Goal: Information Seeking & Learning: Learn about a topic

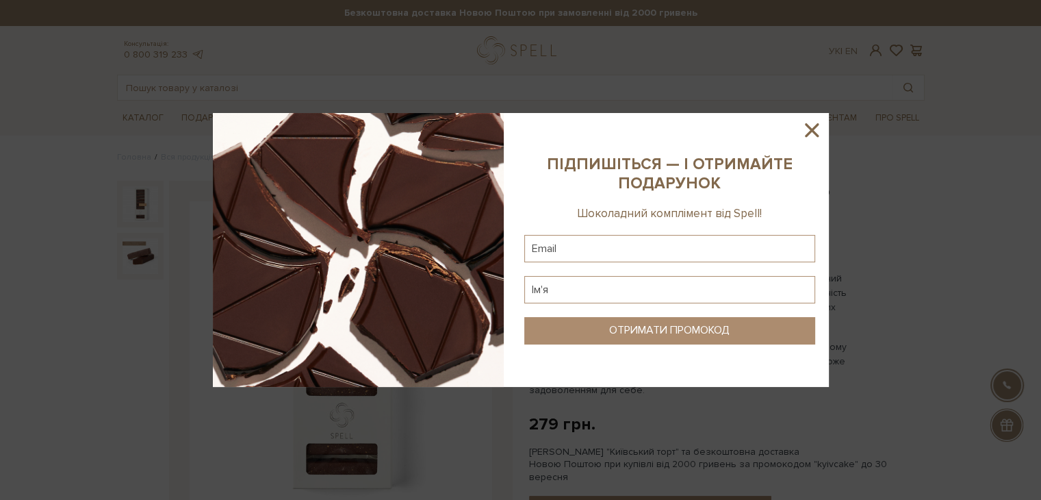
click at [814, 131] on icon at bounding box center [811, 129] width 23 height 23
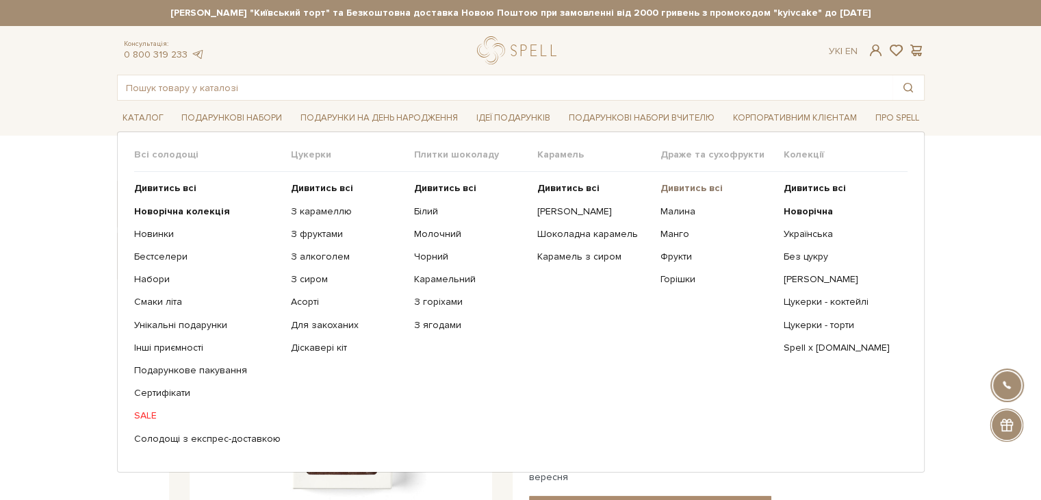
click at [685, 190] on b "Дивитись всі" at bounding box center [691, 188] width 62 height 12
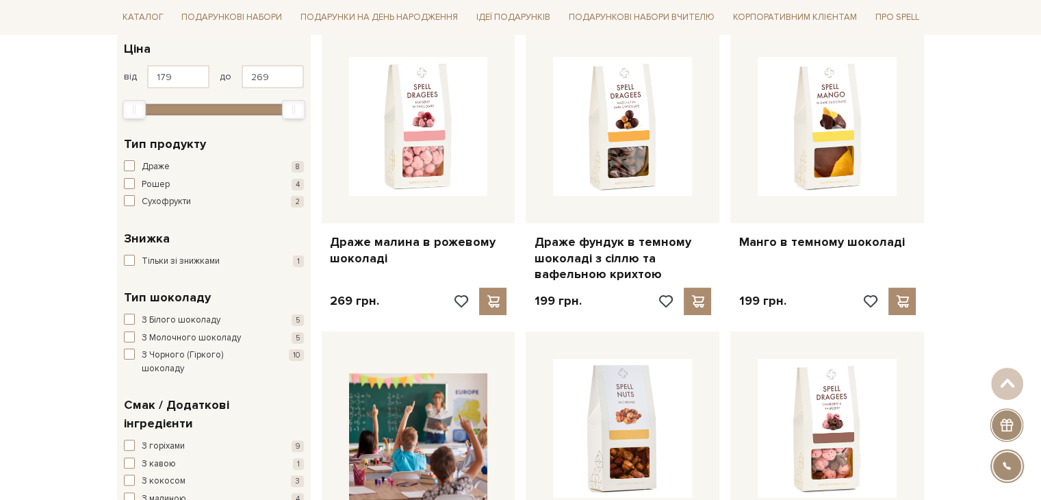
scroll to position [137, 0]
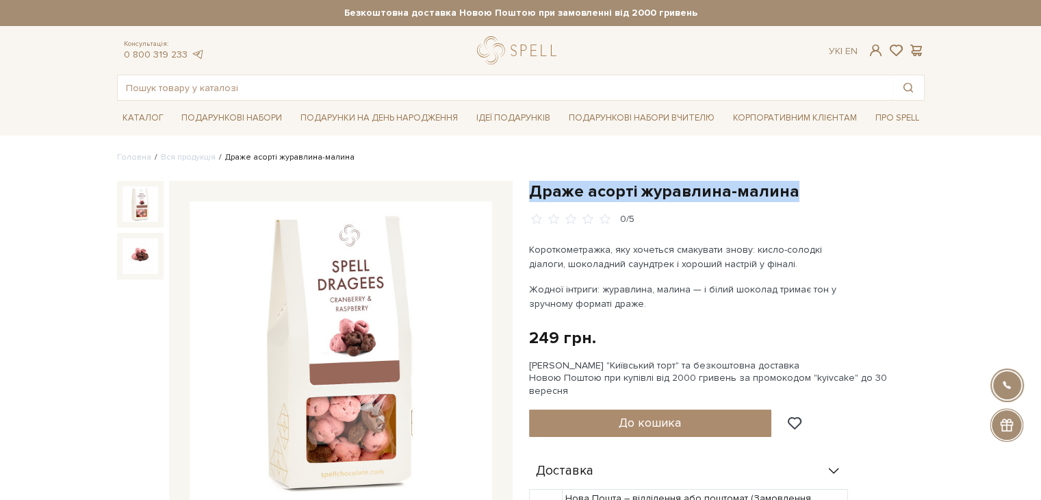
drag, startPoint x: 530, startPoint y: 188, endPoint x: 805, endPoint y: 191, distance: 275.8
click at [805, 191] on h1 "Драже асорті журавлина-малина" at bounding box center [727, 191] width 396 height 21
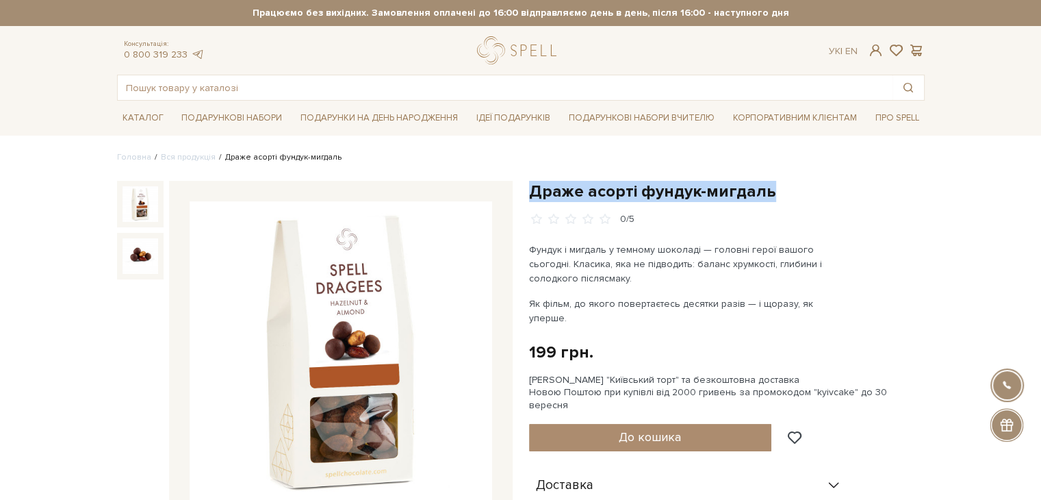
drag, startPoint x: 528, startPoint y: 191, endPoint x: 761, endPoint y: 195, distance: 232.7
click at [761, 195] on h1 "Драже асорті фундук-мигдаль" at bounding box center [727, 191] width 396 height 21
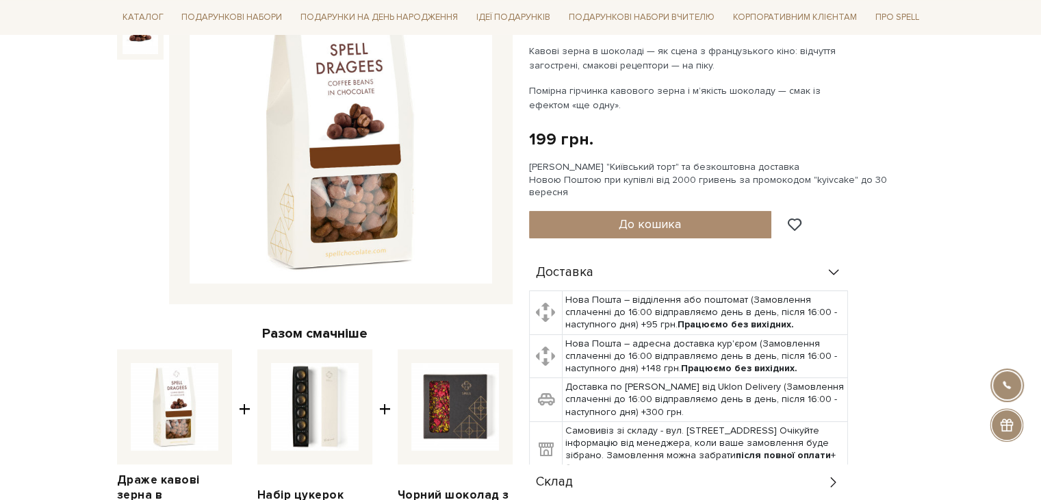
scroll to position [274, 0]
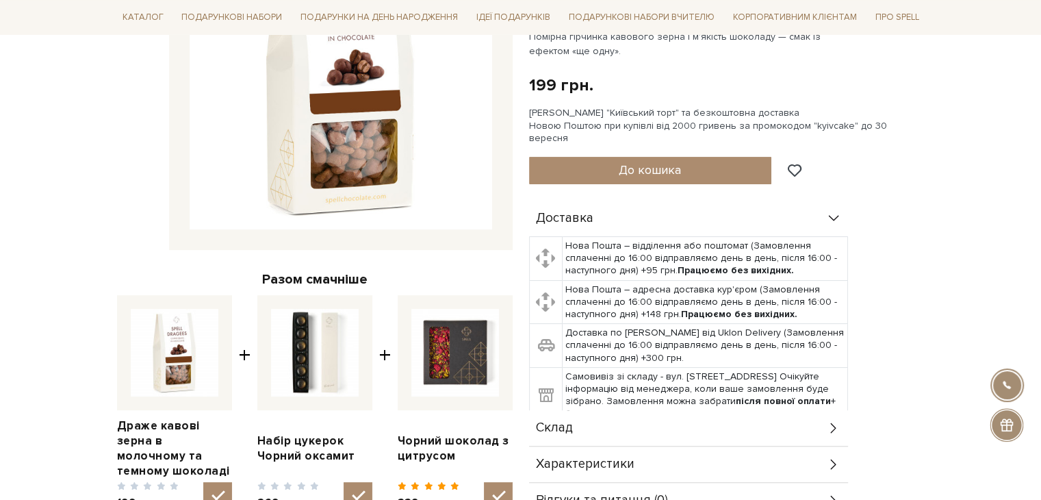
click at [547, 422] on span "Склад" at bounding box center [554, 428] width 37 height 12
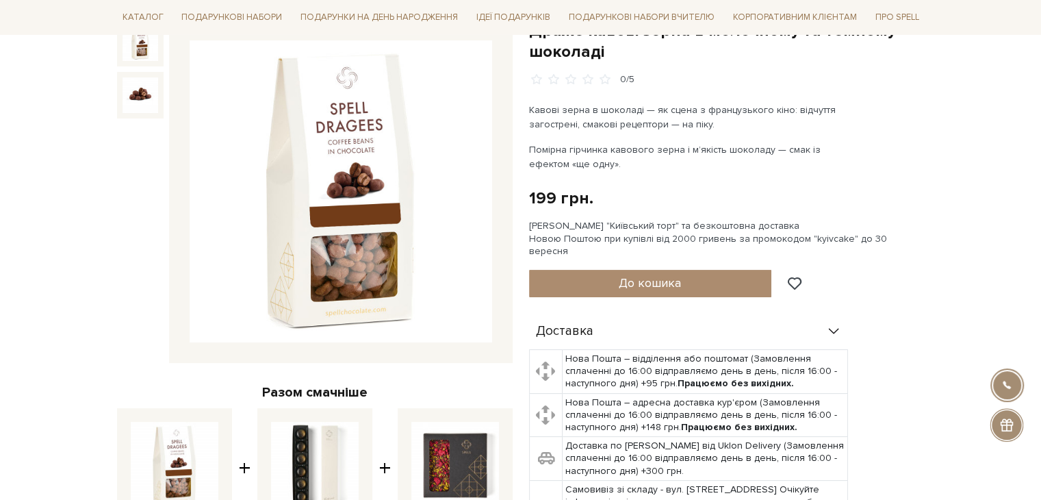
scroll to position [137, 0]
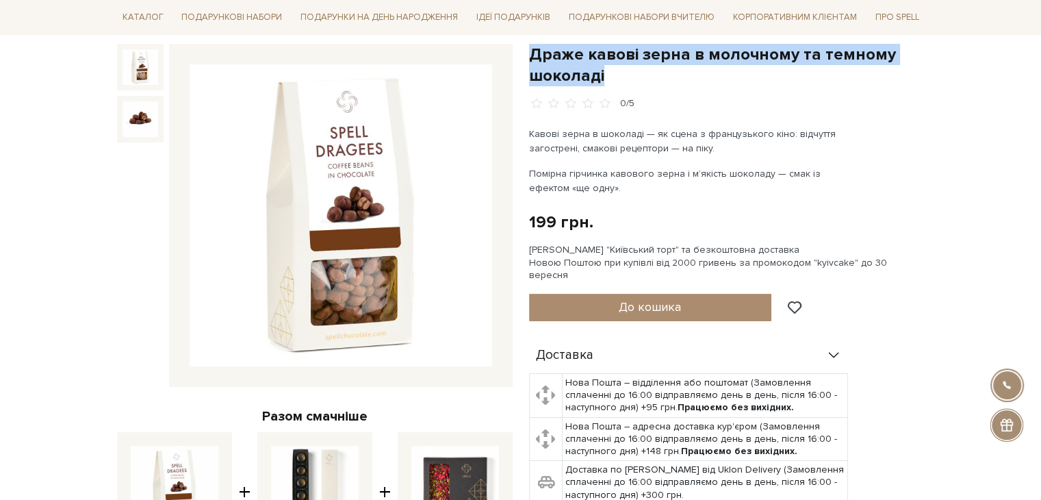
drag, startPoint x: 533, startPoint y: 55, endPoint x: 619, endPoint y: 73, distance: 88.0
click at [619, 73] on h1 "Драже кавові зерна в молочному та темному шоколаді" at bounding box center [727, 65] width 396 height 42
copy h1 "Драже кавові зерна в молочному та темному шоколаді"
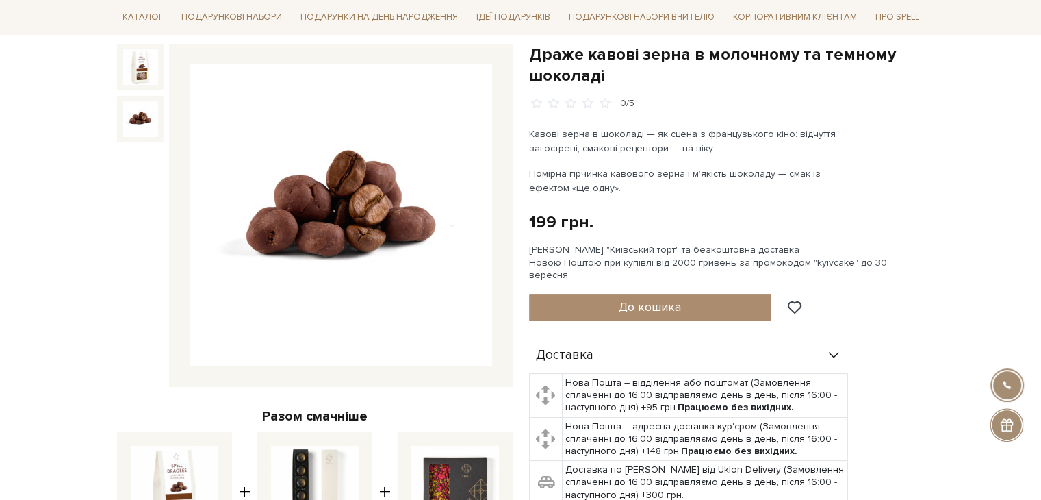
click at [739, 105] on div "0/5" at bounding box center [727, 103] width 396 height 13
click at [684, 50] on h1 "Драже кавові зерна в молочному та темному шоколаді" at bounding box center [727, 65] width 396 height 42
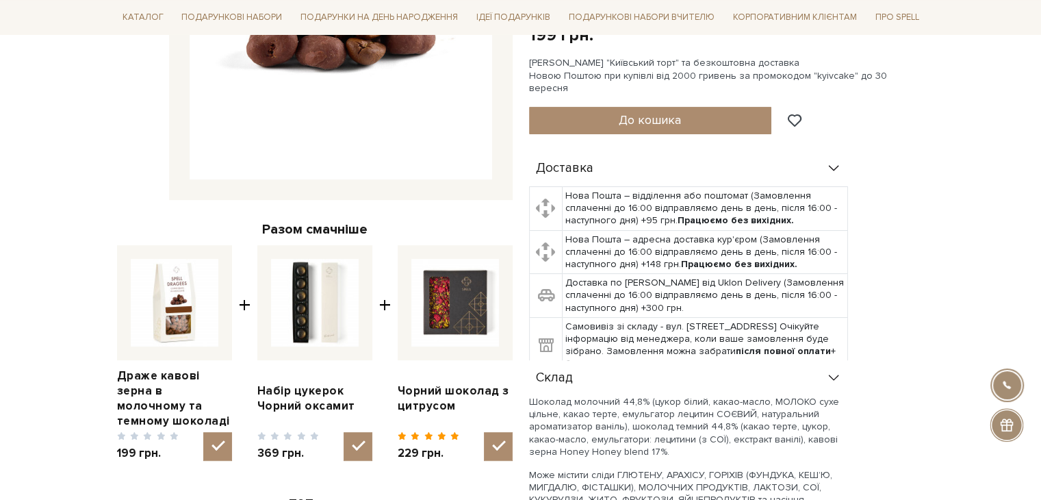
scroll to position [411, 0]
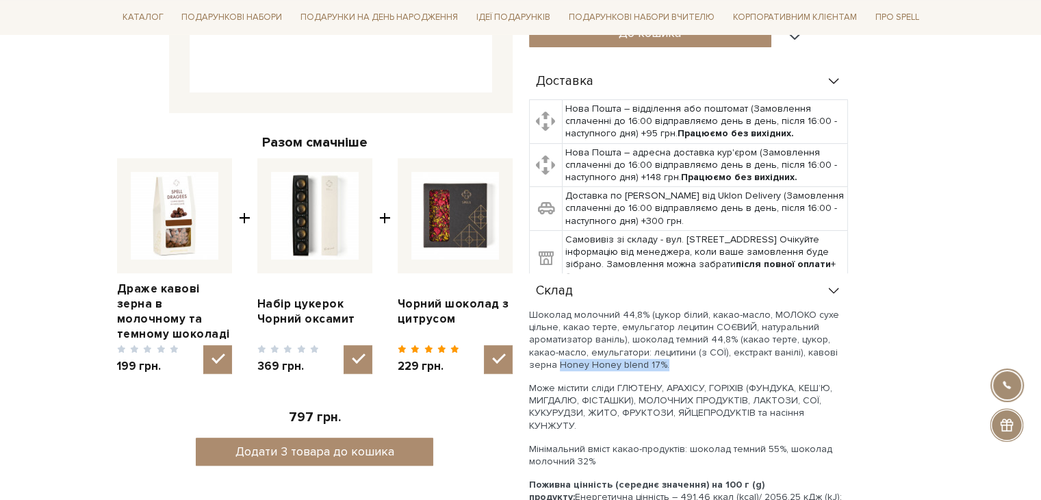
drag, startPoint x: 558, startPoint y: 350, endPoint x: 662, endPoint y: 356, distance: 104.2
click at [662, 356] on p "Шоколад молочний 44,8% (цукор білий, какао-масло, МОЛОКО сухе цільне, какао тер…" at bounding box center [688, 340] width 319 height 62
copy p "Honey Honey blend 17%."
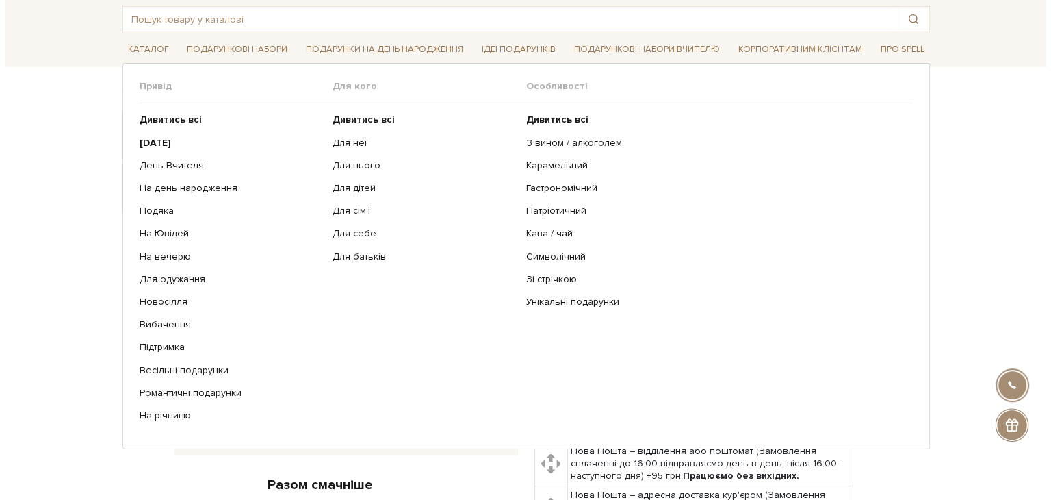
scroll to position [0, 0]
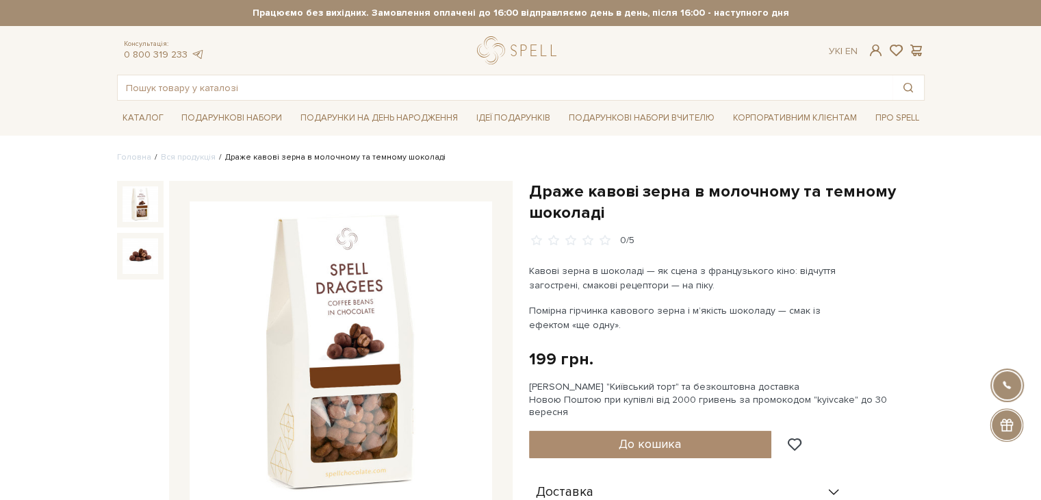
click at [134, 201] on img at bounding box center [140, 204] width 36 height 36
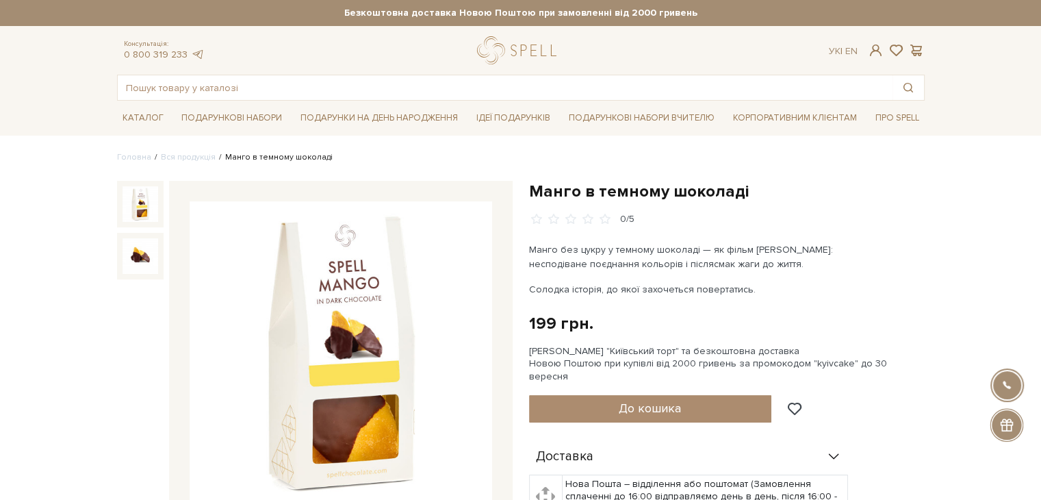
click at [534, 190] on h1 "Манго в темному шоколаді" at bounding box center [727, 191] width 396 height 21
drag, startPoint x: 531, startPoint y: 189, endPoint x: 714, endPoint y: 192, distance: 183.4
click at [753, 200] on h1 "Манго в темному шоколаді" at bounding box center [727, 191] width 396 height 21
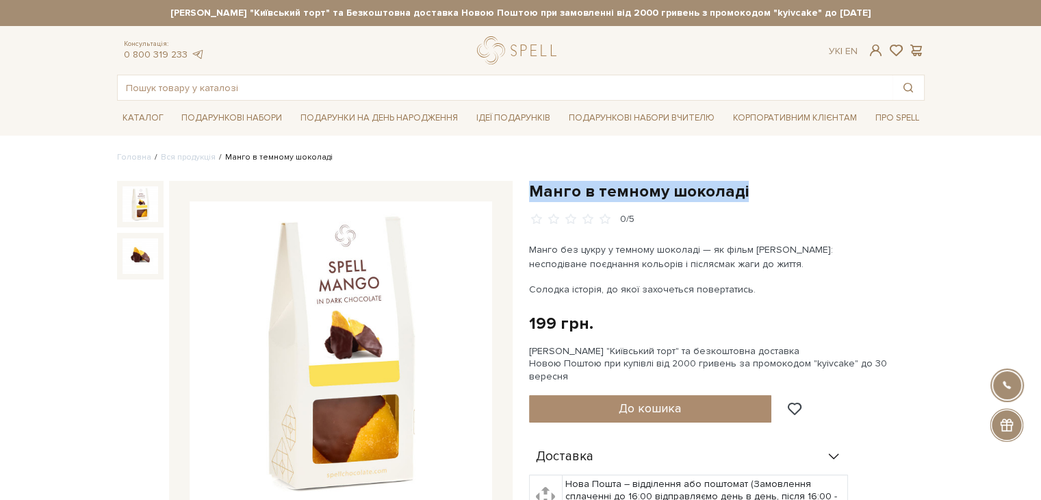
copy h1 "Манго в темному шоколаді"
